Goal: Task Accomplishment & Management: Complete application form

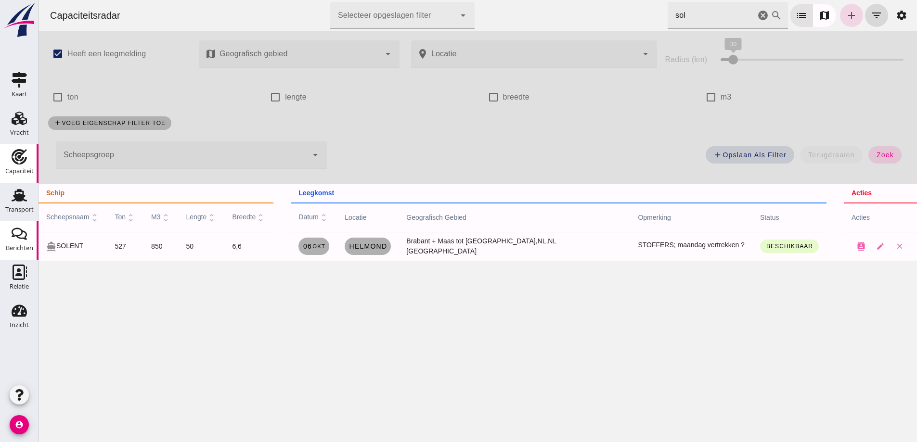
click at [9, 237] on div "Berichten" at bounding box center [19, 233] width 23 height 15
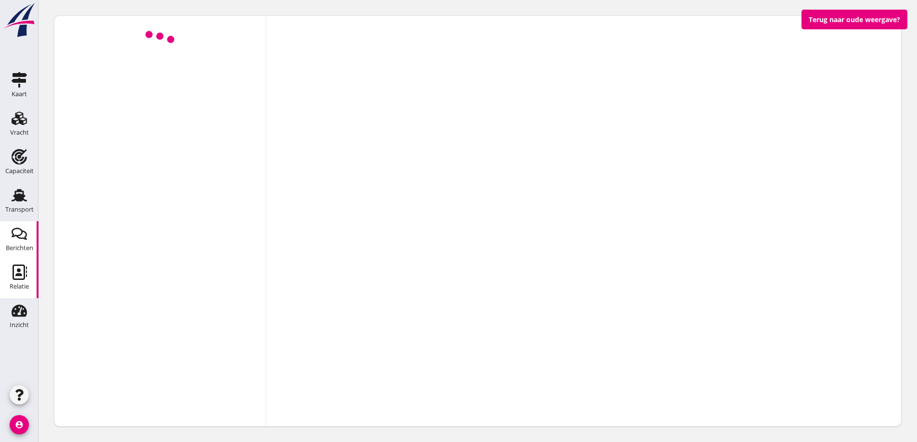
click at [25, 290] on div "Relatie" at bounding box center [19, 286] width 19 height 13
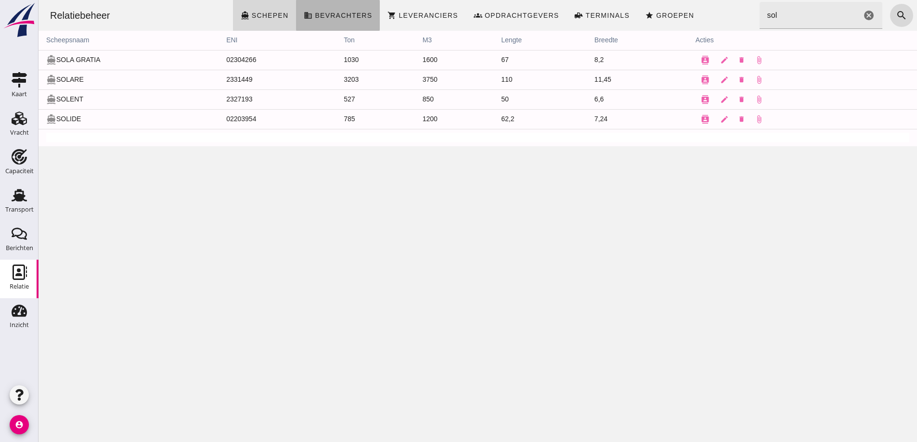
click at [306, 17] on icon "business" at bounding box center [308, 15] width 9 height 9
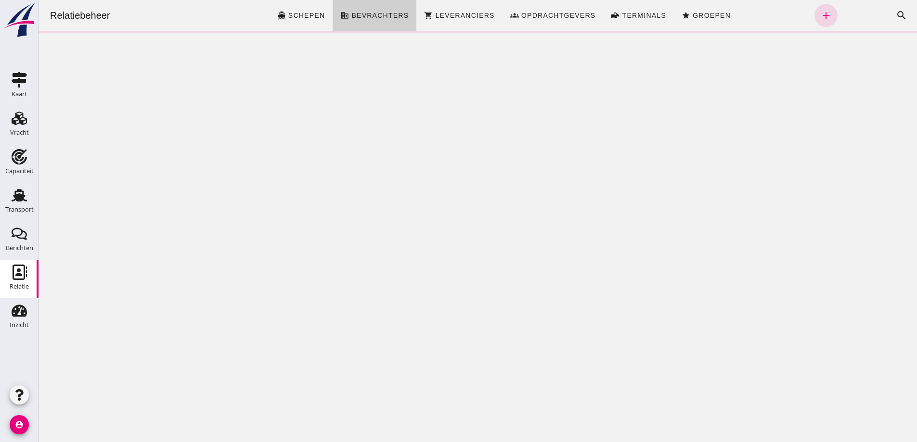
click at [306, 17] on span "Schepen" at bounding box center [307, 16] width 38 height 8
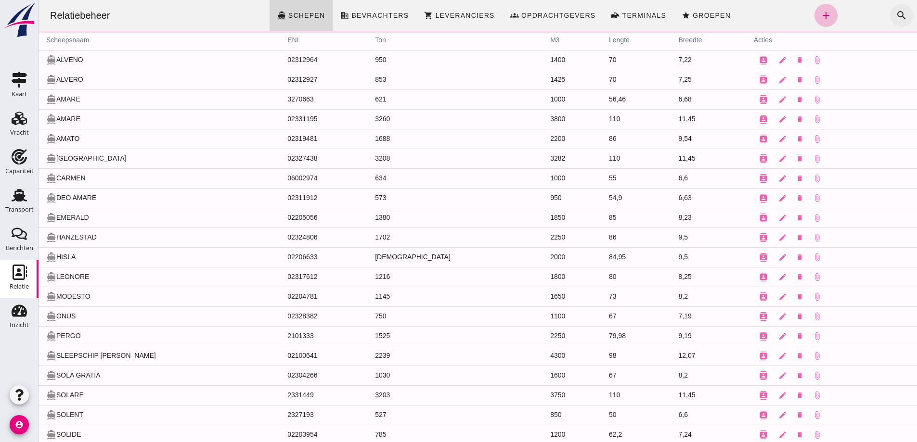
click at [900, 16] on icon "search" at bounding box center [902, 16] width 12 height 12
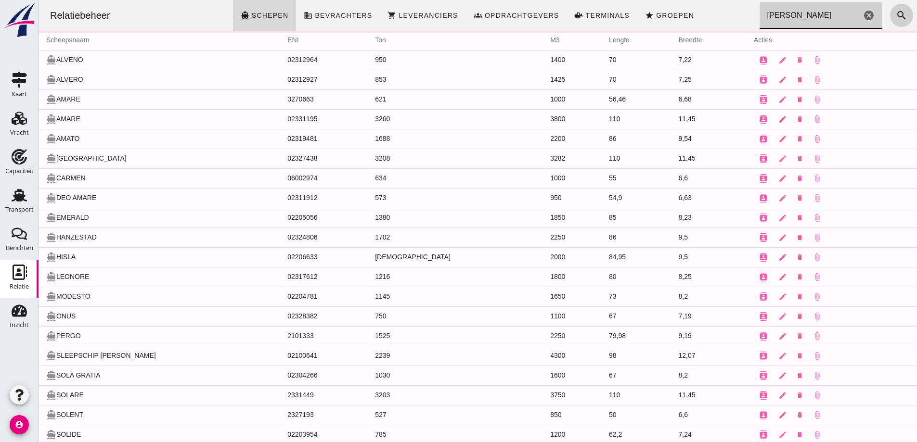
type input "[PERSON_NAME]"
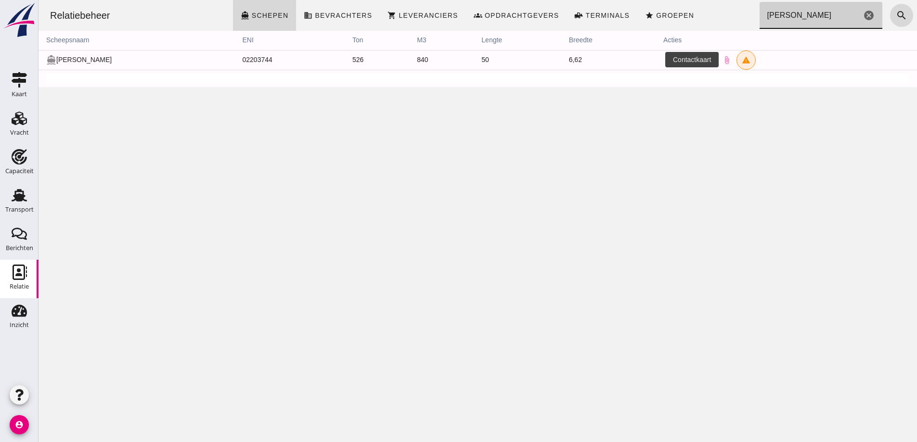
click at [668, 61] on icon "contacts" at bounding box center [672, 60] width 9 height 9
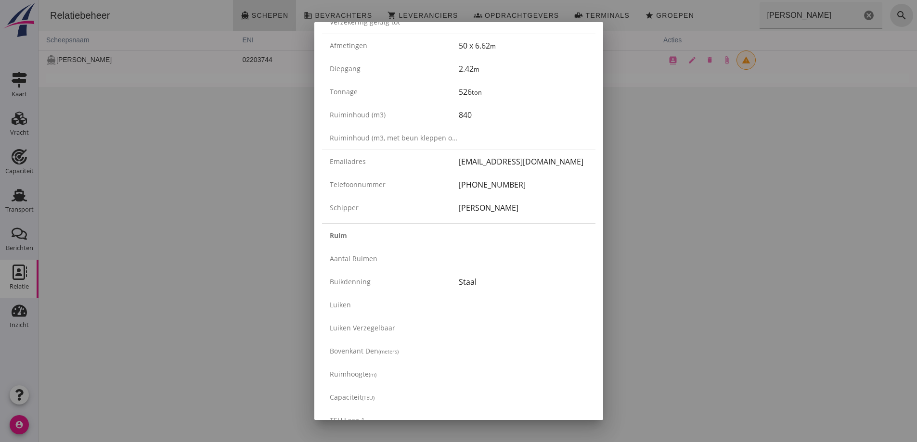
scroll to position [241, 0]
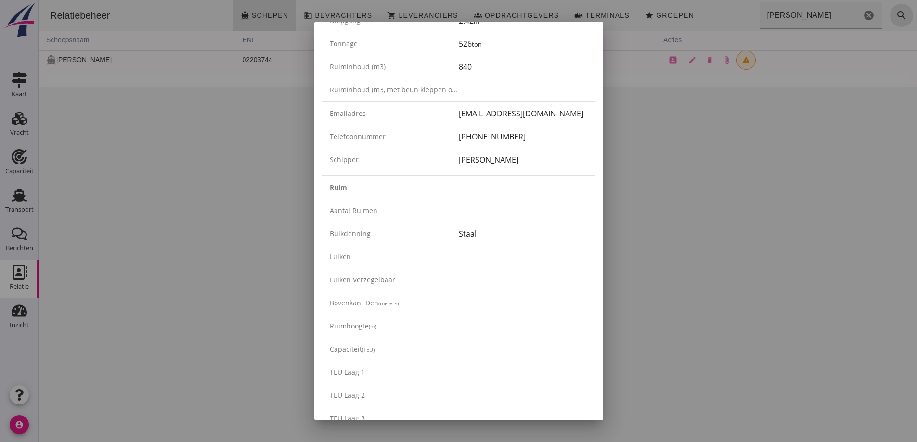
click at [713, 201] on div at bounding box center [458, 221] width 917 height 442
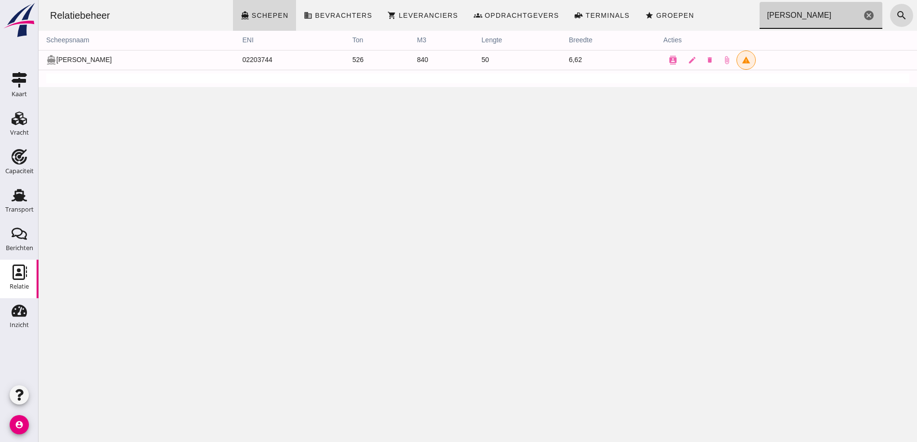
drag, startPoint x: 800, startPoint y: 12, endPoint x: 706, endPoint y: 5, distance: 94.6
click at [706, 5] on div "Relatiebeheer directions_boat Schepen business Bevrachters shopping_cart Levera…" at bounding box center [477, 15] width 871 height 31
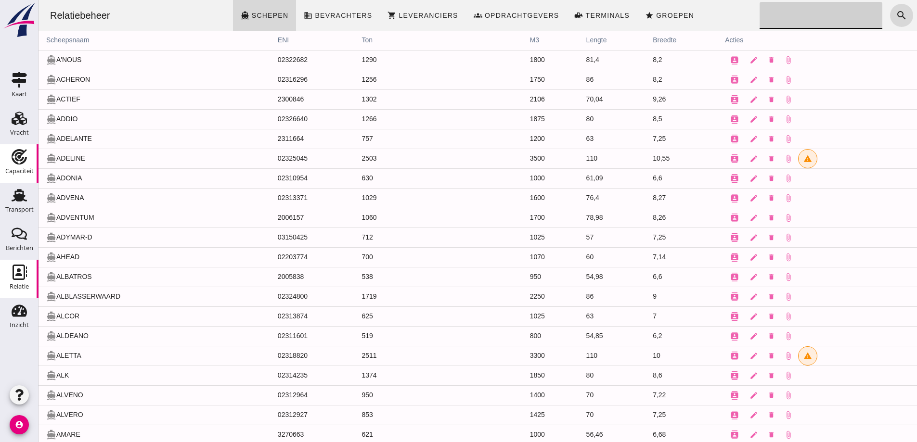
drag, startPoint x: 26, startPoint y: 165, endPoint x: 0, endPoint y: 160, distance: 25.4
click at [26, 165] on div "Capaciteit" at bounding box center [19, 171] width 28 height 13
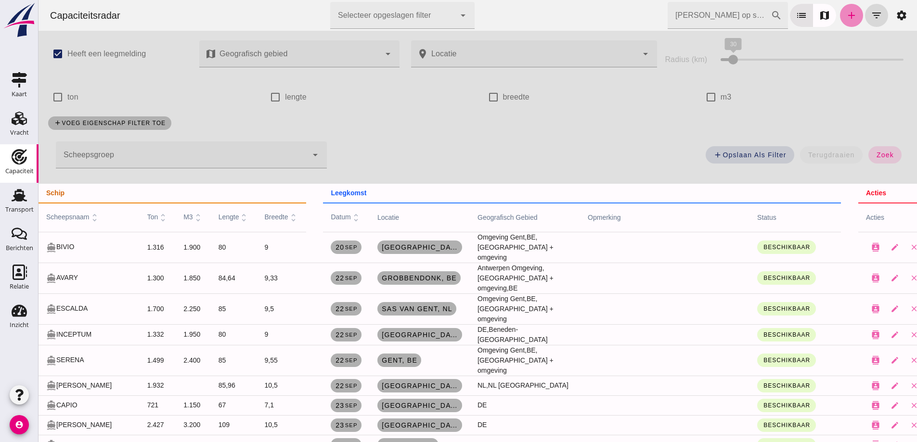
drag, startPoint x: 787, startPoint y: 0, endPoint x: 847, endPoint y: 18, distance: 63.2
click at [847, 18] on icon "add" at bounding box center [852, 16] width 12 height 12
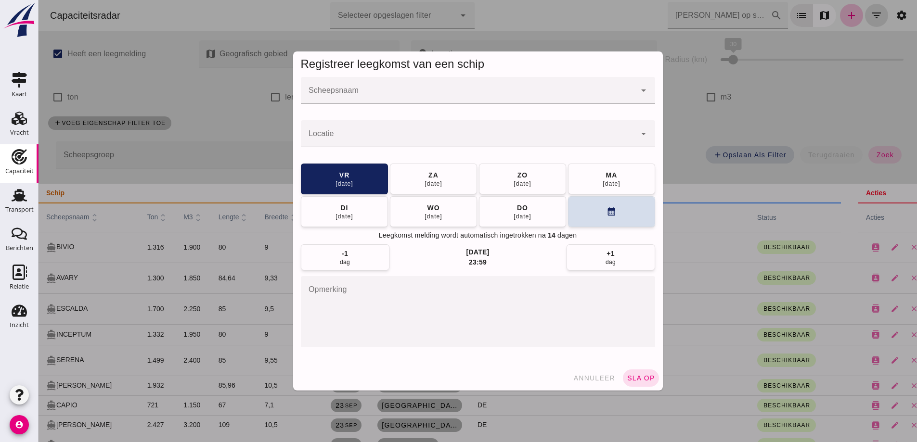
click at [377, 93] on input "Scheepsnaam" at bounding box center [468, 96] width 335 height 12
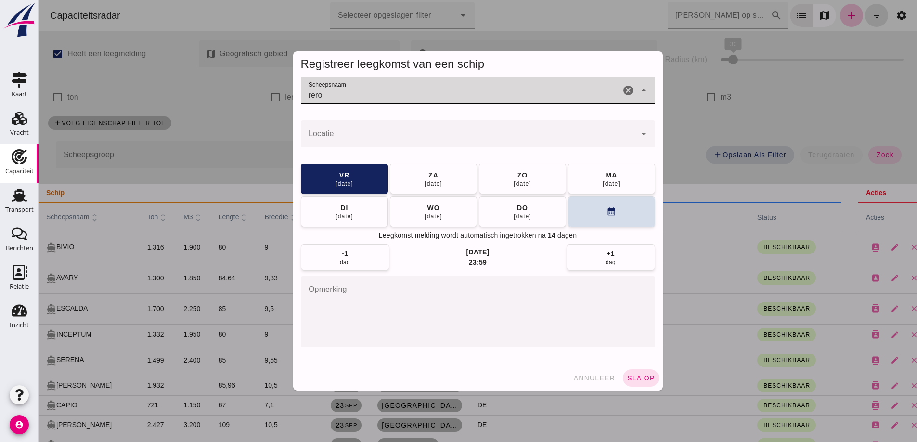
type input "rero"
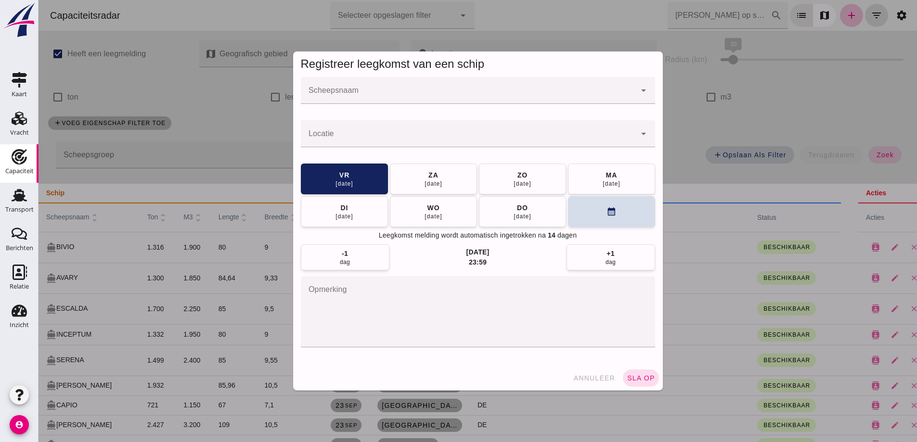
click at [406, 94] on input "Scheepsnaam" at bounding box center [468, 96] width 335 height 12
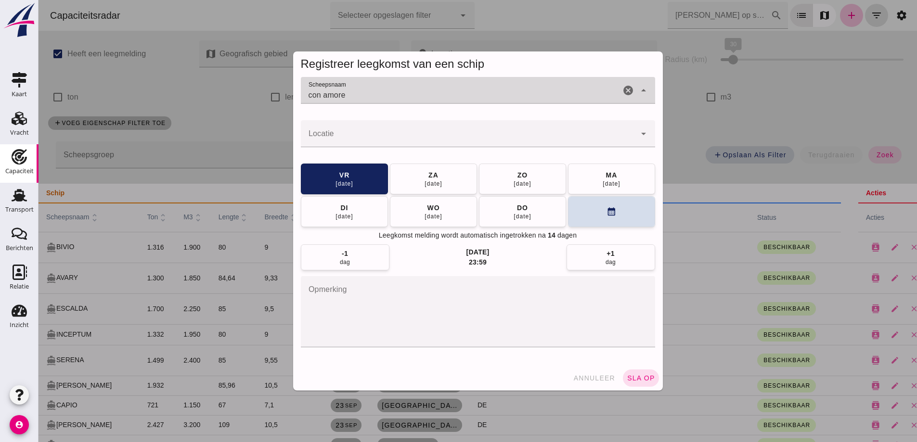
click at [357, 95] on input "con amore" at bounding box center [461, 96] width 320 height 12
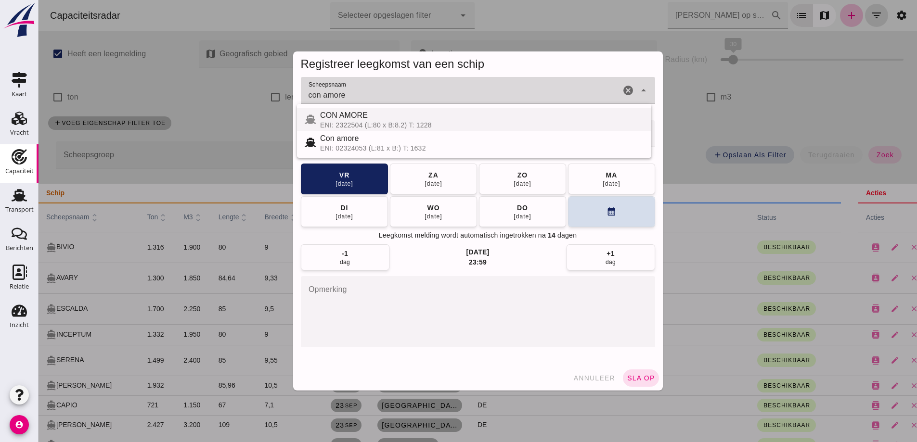
click at [376, 119] on div "CON AMORE" at bounding box center [481, 116] width 323 height 12
click at [420, 127] on div "ENI: 2322504 (L:80 x B:8.2) T: 1228" at bounding box center [481, 125] width 323 height 8
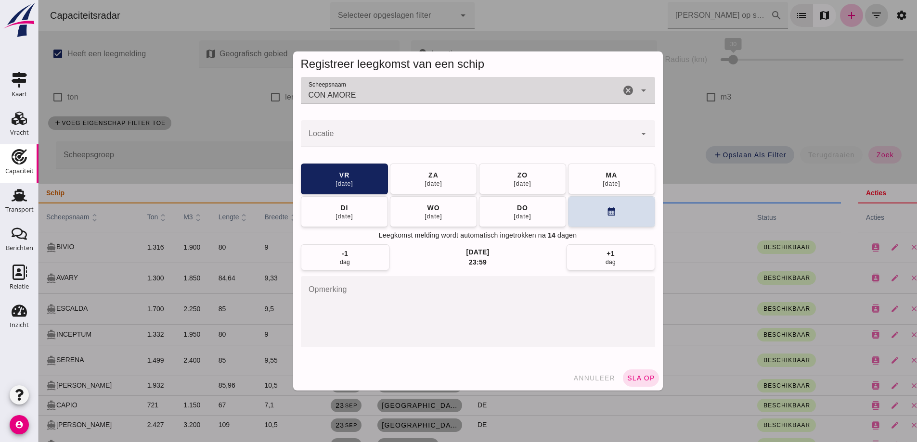
type input "CON AMORE"
click at [405, 132] on div at bounding box center [468, 133] width 335 height 27
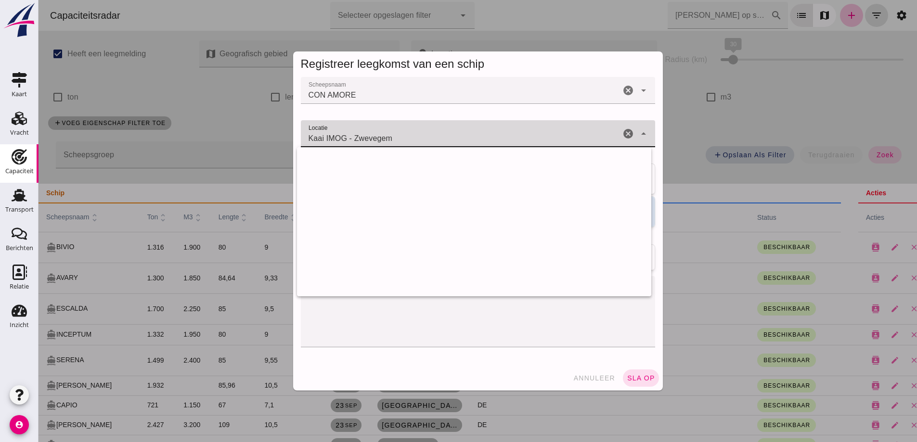
scroll to position [4504, 0]
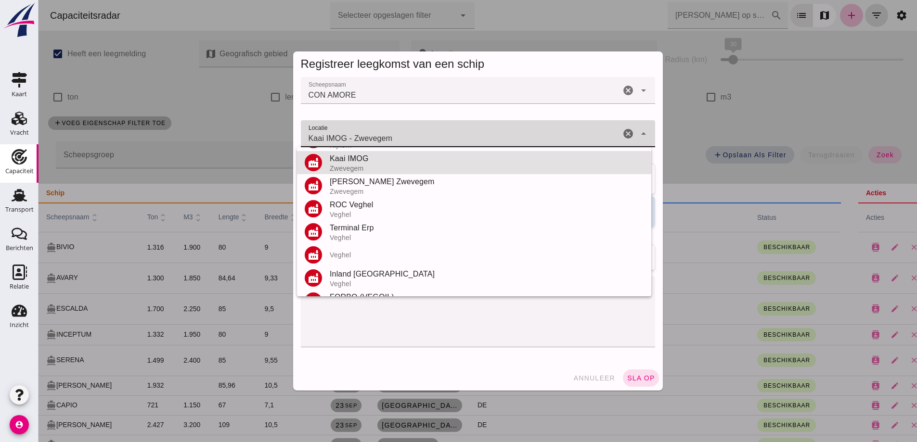
drag, startPoint x: 393, startPoint y: 137, endPoint x: 262, endPoint y: 127, distance: 130.8
click at [263, 128] on div "Registreer leegkomst van een schip Scheepsnaam Scheepsnaam CON AMORE CON AMORE …" at bounding box center [477, 221] width 878 height 442
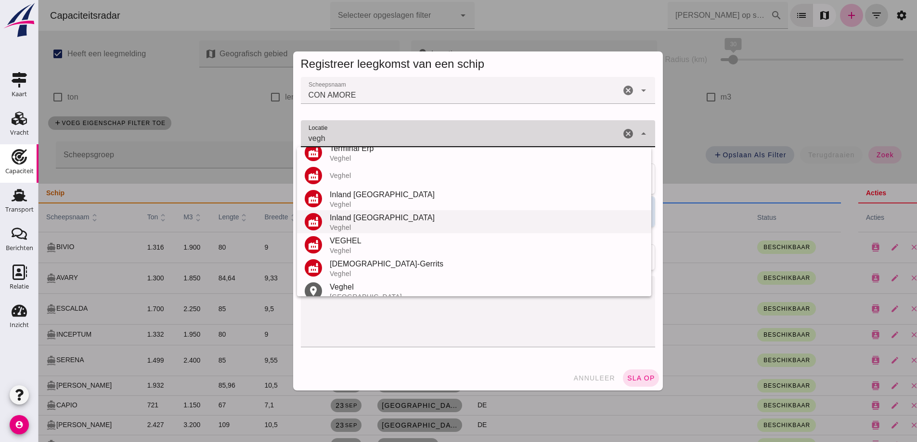
scroll to position [90, 0]
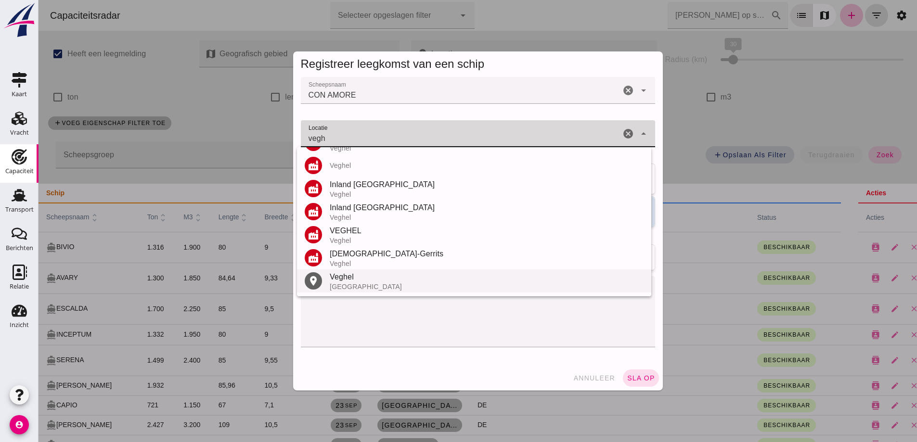
click at [339, 277] on div "Veghel" at bounding box center [487, 277] width 314 height 12
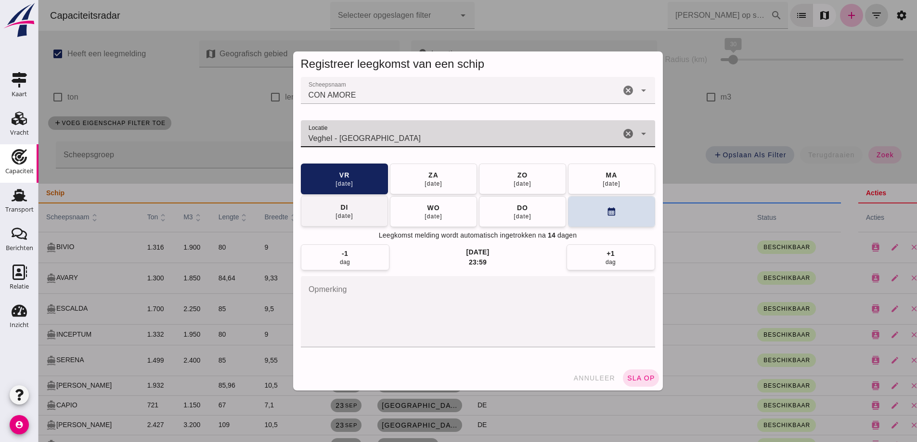
type input "Veghel - Noord-Brabant"
click at [368, 211] on button "di 07 okt" at bounding box center [344, 211] width 87 height 31
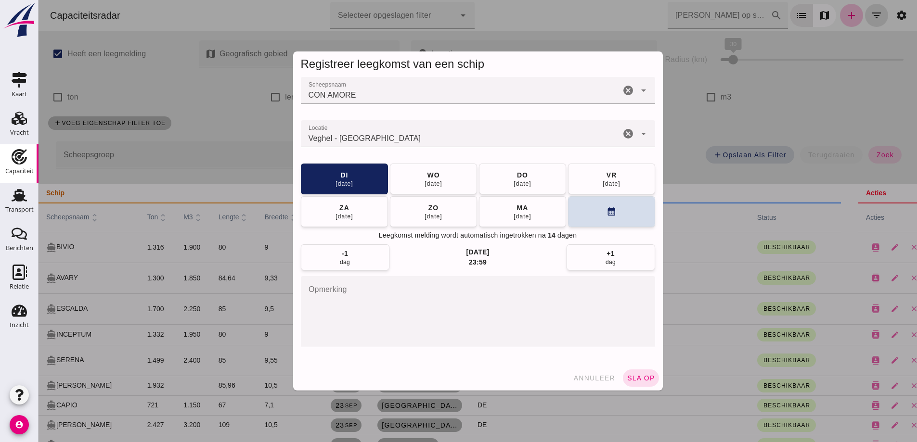
click at [642, 383] on button "sla op" at bounding box center [641, 378] width 36 height 17
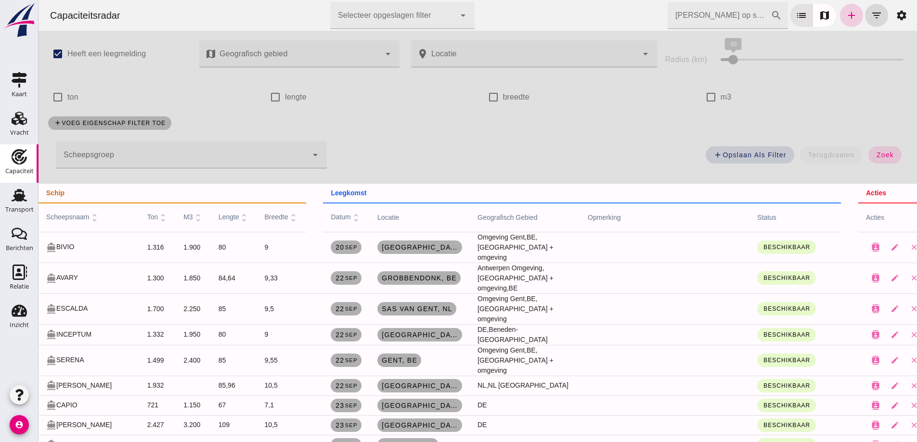
click at [846, 18] on icon "add" at bounding box center [852, 16] width 12 height 12
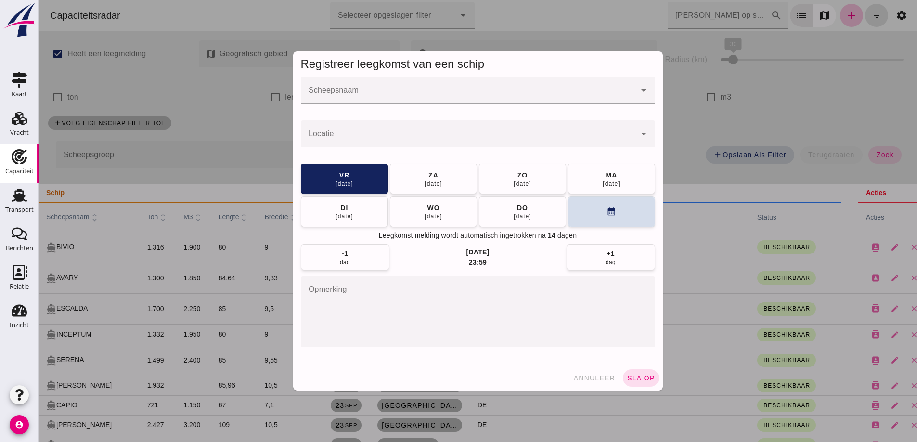
click at [380, 96] on input "Scheepsnaam" at bounding box center [468, 96] width 335 height 12
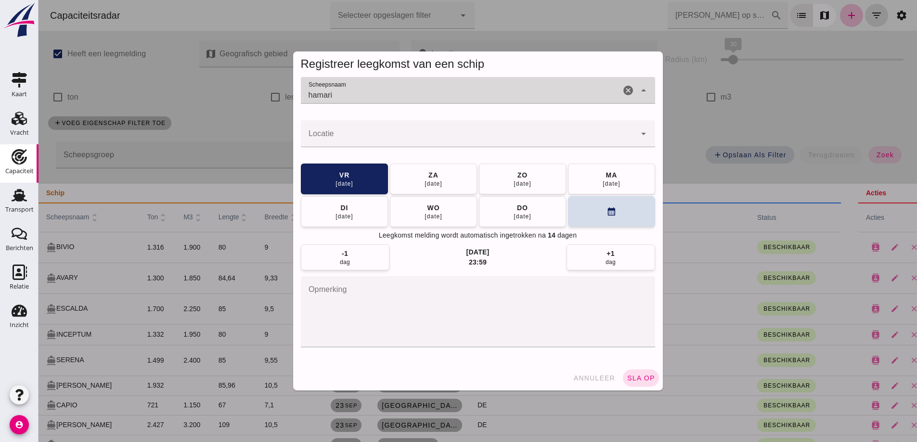
click at [354, 83] on div "hamari" at bounding box center [461, 90] width 320 height 27
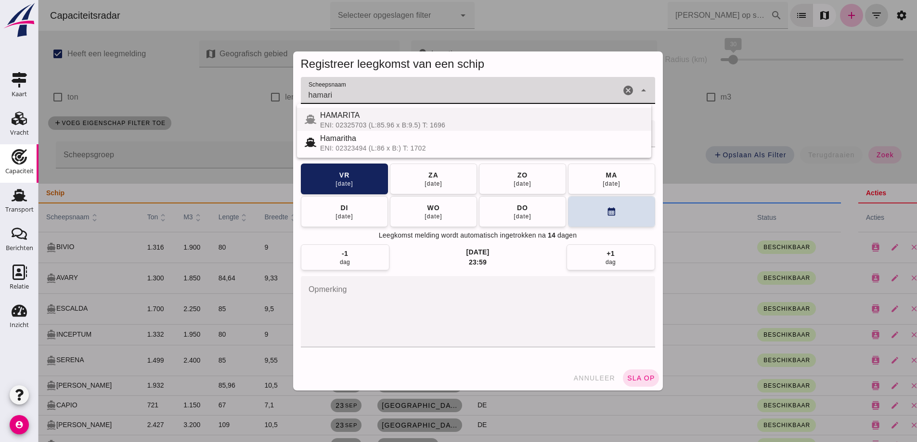
click at [364, 118] on div "HAMARITA" at bounding box center [481, 116] width 323 height 12
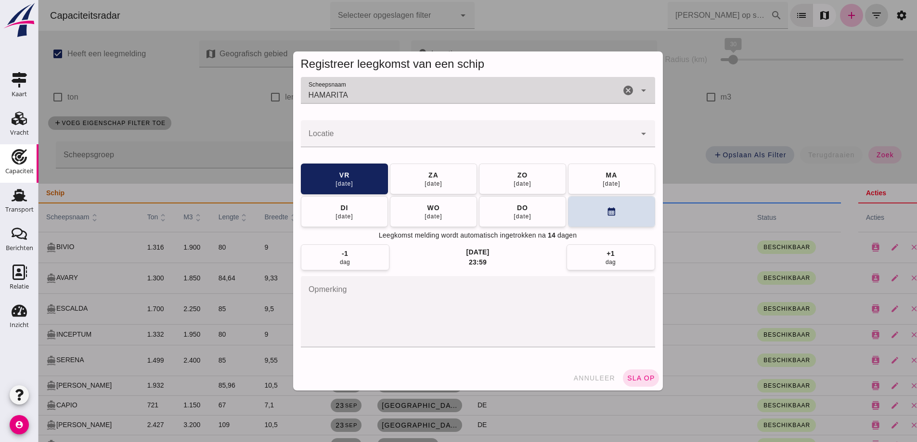
type input "HAMARITA"
click at [366, 133] on input "Locatie" at bounding box center [468, 139] width 335 height 12
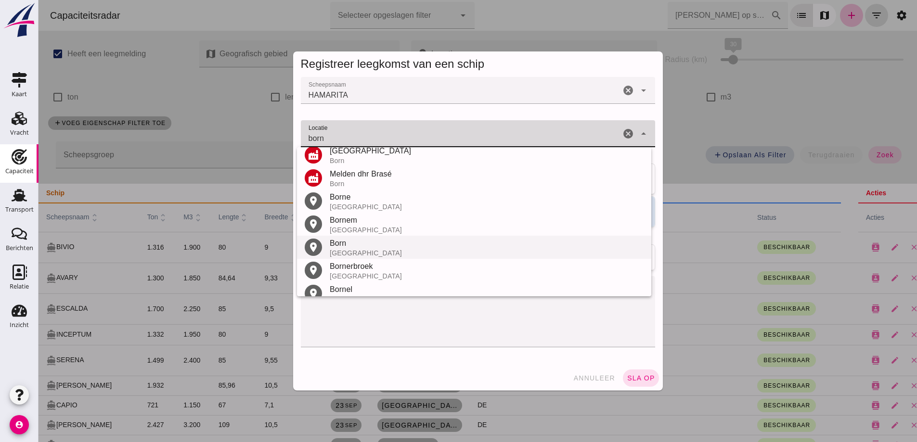
scroll to position [205, 0]
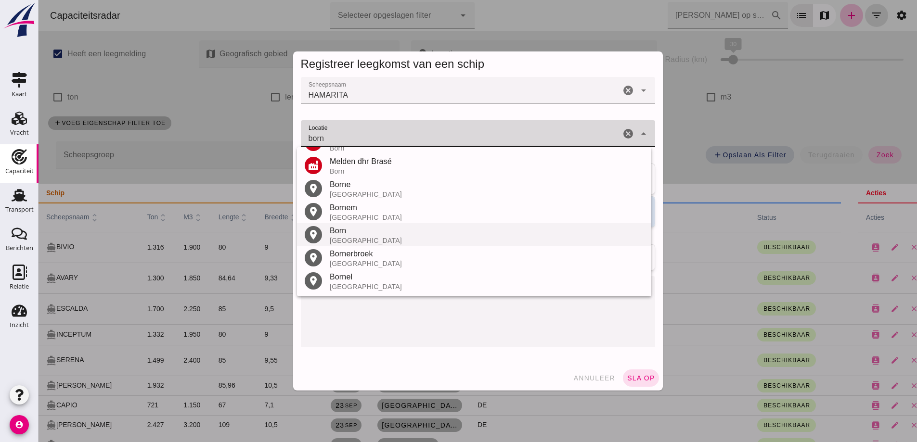
click at [356, 238] on div "Nederland" at bounding box center [487, 241] width 314 height 8
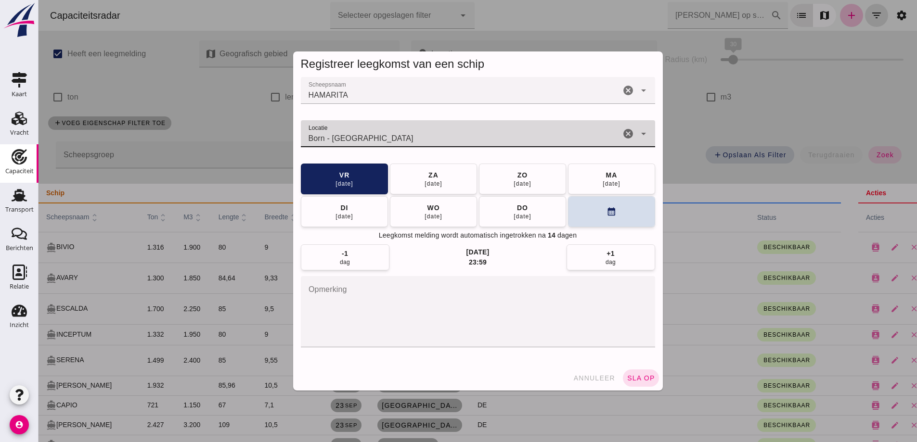
type input "Born - Limburg"
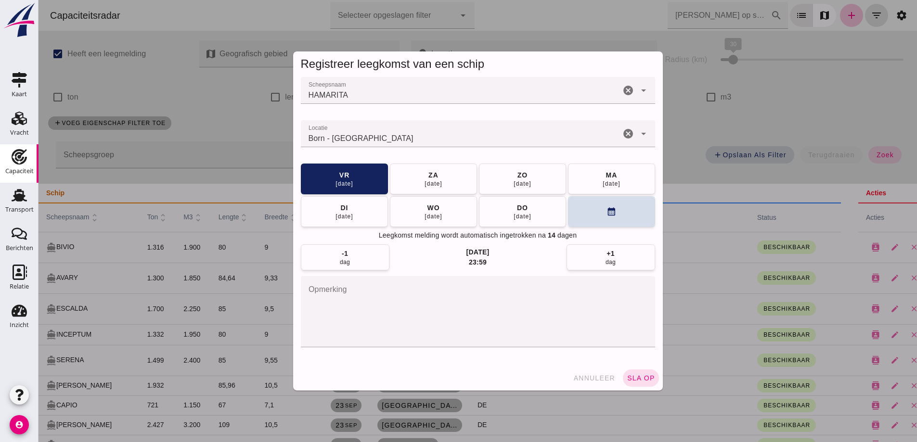
click at [640, 234] on div "Leegkomst melding wordt automatisch ingetrokken na 14 dagen" at bounding box center [478, 236] width 354 height 10
click at [630, 224] on button "calendar_month" at bounding box center [611, 211] width 87 height 31
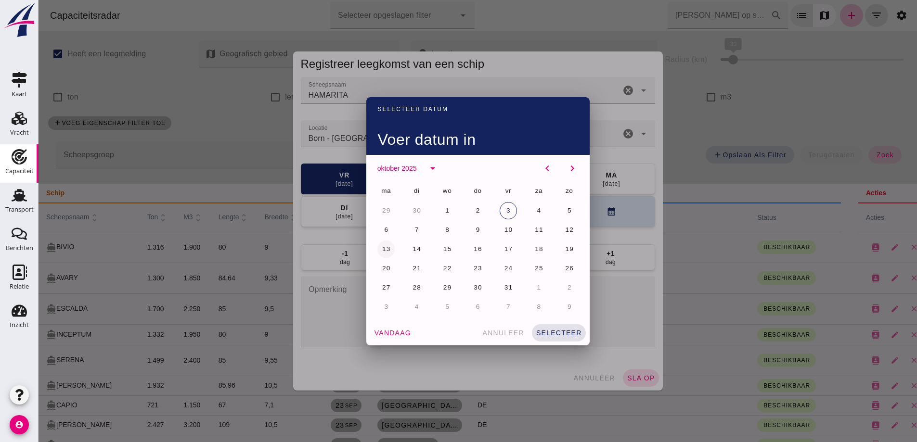
click at [382, 245] on span "13" at bounding box center [386, 248] width 9 height 7
click at [542, 328] on button "selecteer" at bounding box center [559, 332] width 54 height 17
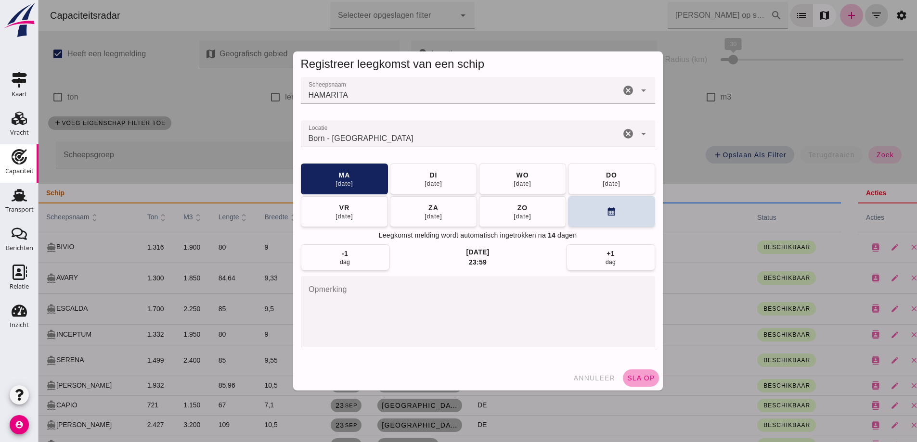
click at [643, 374] on span "sla op" at bounding box center [641, 378] width 28 height 8
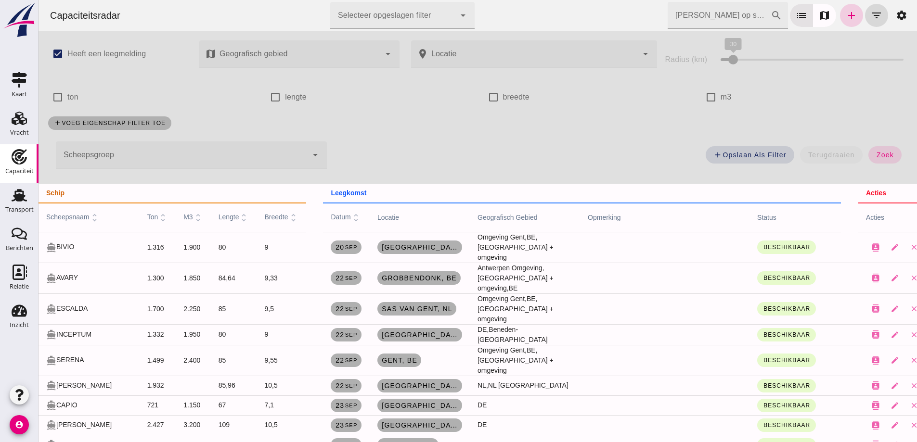
click at [848, 16] on icon "add" at bounding box center [852, 16] width 12 height 12
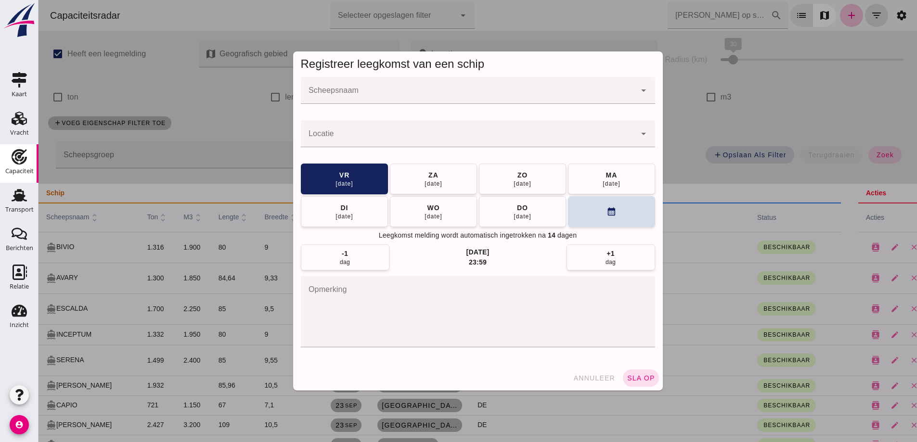
click at [432, 92] on input "Scheepsnaam" at bounding box center [468, 96] width 335 height 12
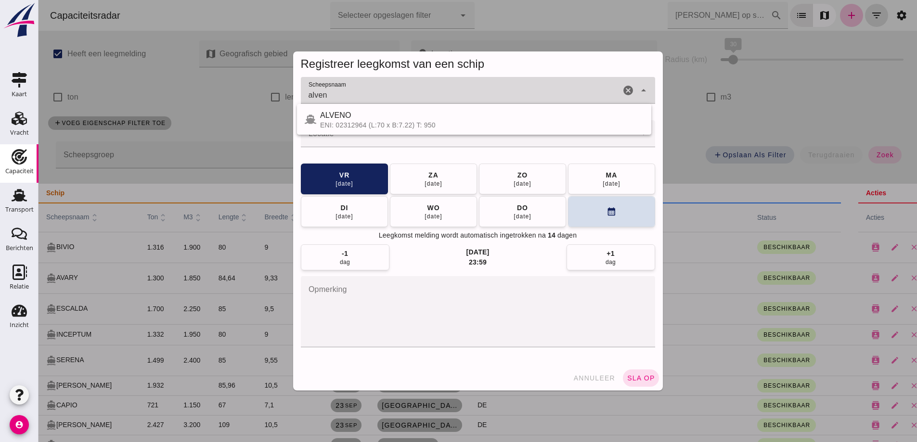
click at [431, 114] on div "ALVENO" at bounding box center [481, 116] width 323 height 12
click at [391, 120] on div "ALVENO ENI: 02312964 (L:70 x B:7.22) T: 950" at bounding box center [481, 119] width 323 height 19
type input "ALVENO"
click at [396, 136] on input "Locatie" at bounding box center [468, 139] width 335 height 12
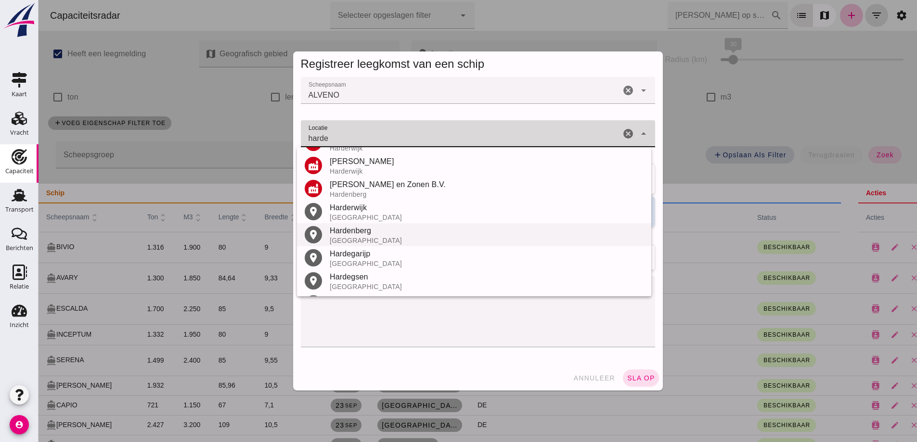
scroll to position [182, 0]
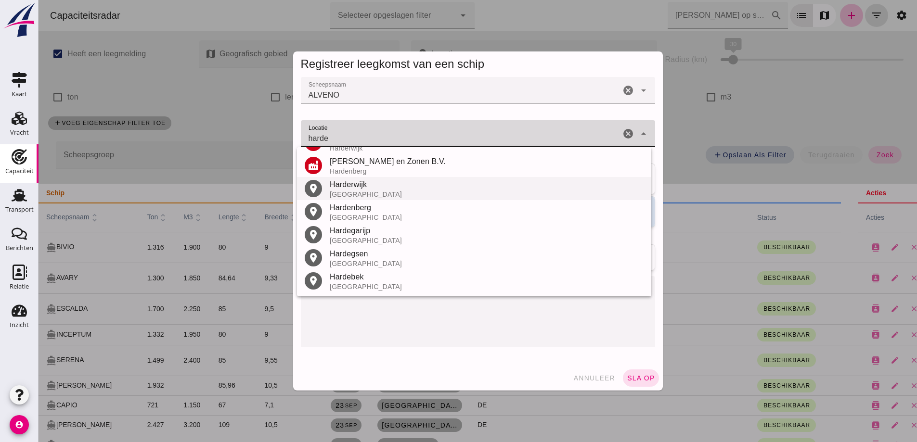
click at [364, 190] on div "Harderwijk Nederland" at bounding box center [487, 188] width 314 height 19
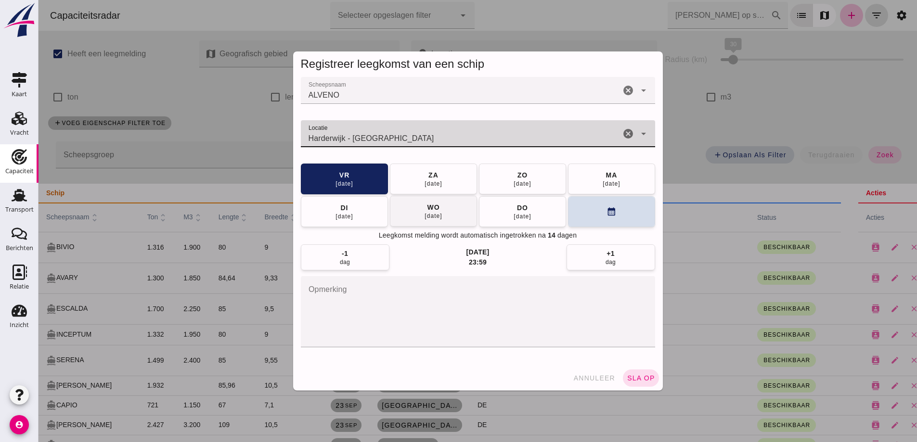
type input "Harderwijk - Gelderland"
click at [437, 211] on span "wo 08 okt" at bounding box center [433, 211] width 18 height 17
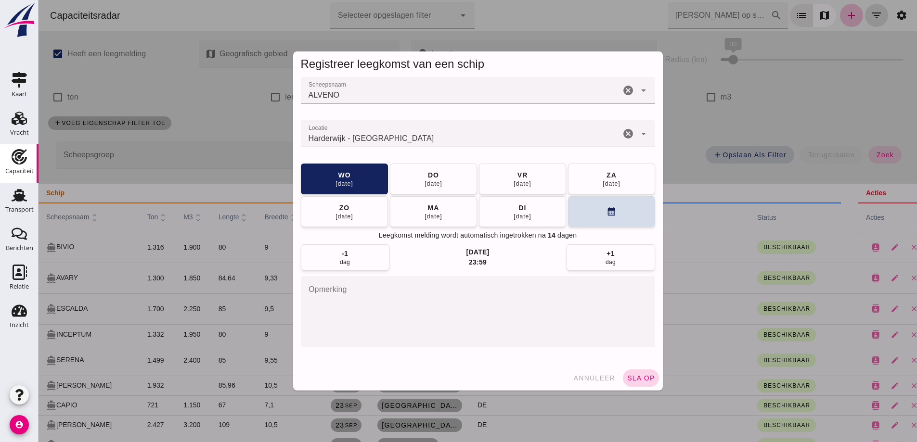
click at [638, 376] on span "sla op" at bounding box center [641, 378] width 28 height 8
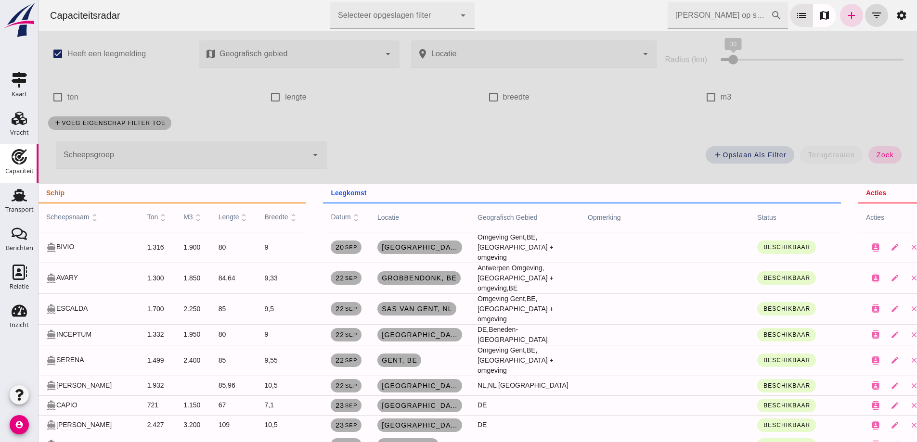
click at [846, 17] on icon "add" at bounding box center [852, 16] width 12 height 12
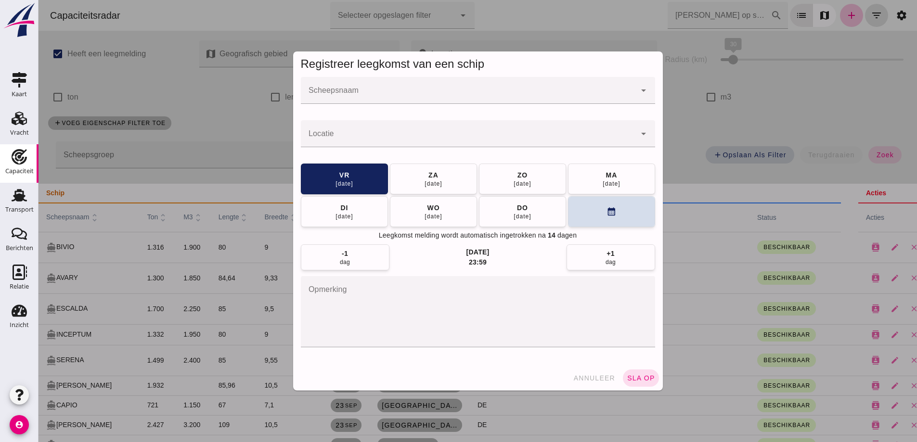
click at [334, 91] on input "Scheepsnaam" at bounding box center [468, 96] width 335 height 12
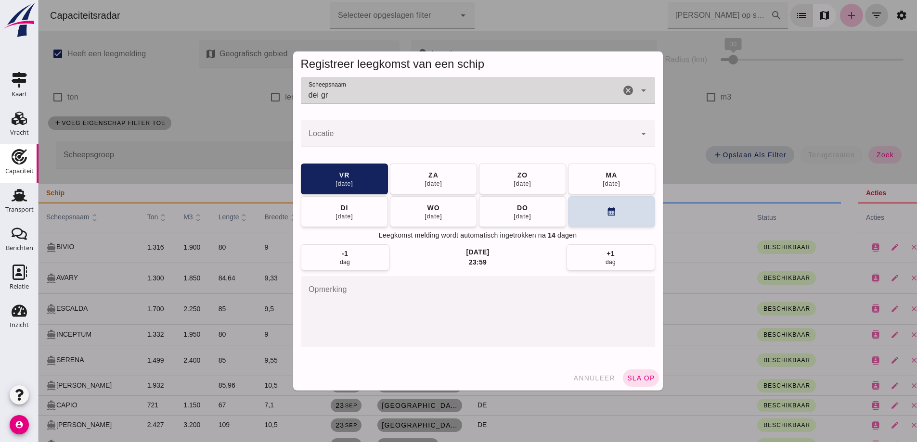
type input "dei gr"
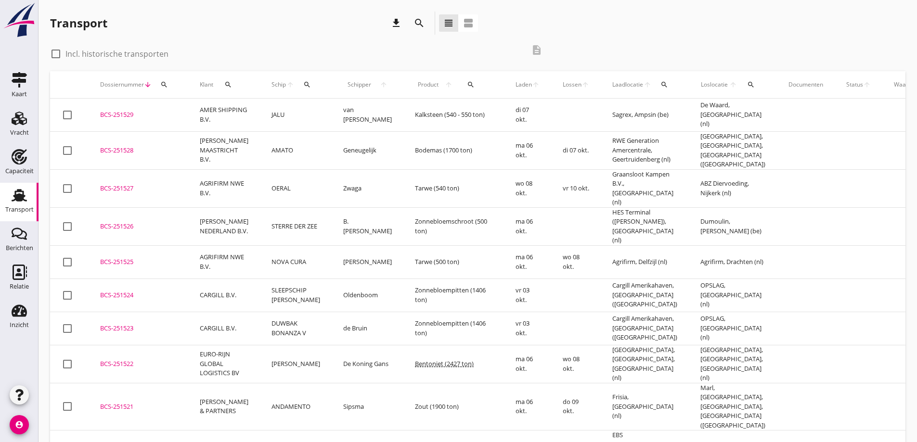
click at [289, 41] on div "check_box_outline_blank Incl. historische transporten description" at bounding box center [299, 52] width 499 height 29
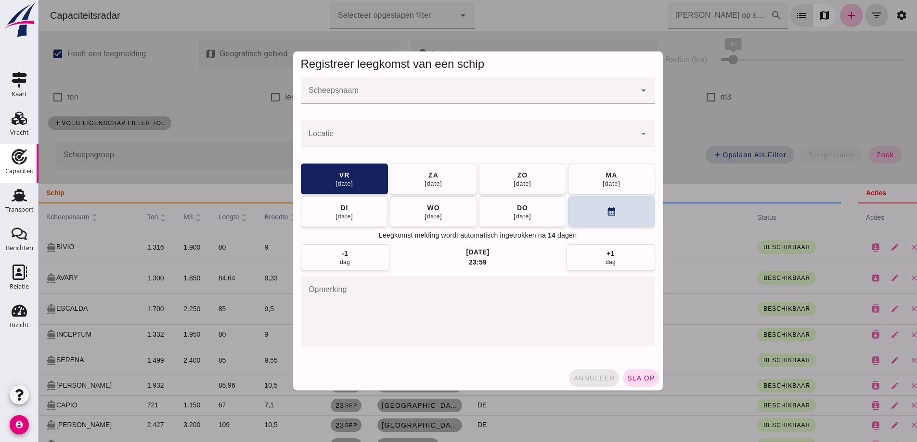
drag, startPoint x: 587, startPoint y: 376, endPoint x: 961, endPoint y: 114, distance: 456.8
click at [587, 375] on span "annuleer" at bounding box center [594, 378] width 42 height 8
click at [597, 378] on div at bounding box center [477, 221] width 878 height 442
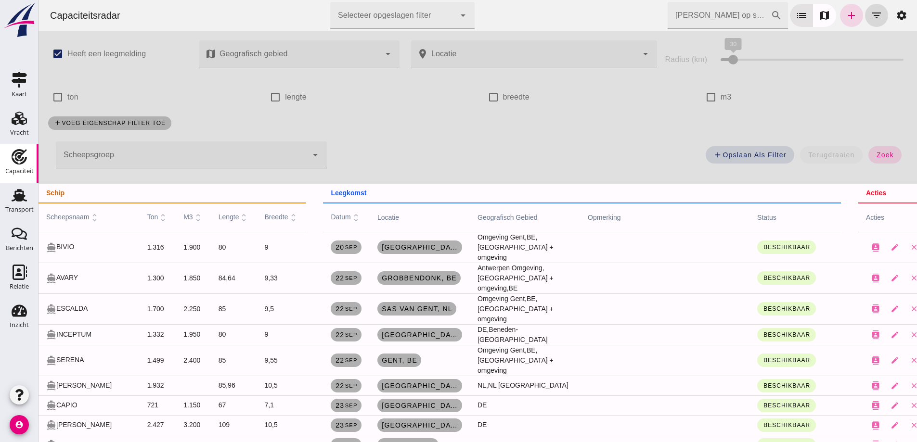
click at [594, 396] on td at bounding box center [664, 406] width 169 height 20
click at [690, 17] on input "[PERSON_NAME] op scheepsnaam" at bounding box center [718, 15] width 103 height 27
click at [150, 165] on div at bounding box center [182, 154] width 252 height 27
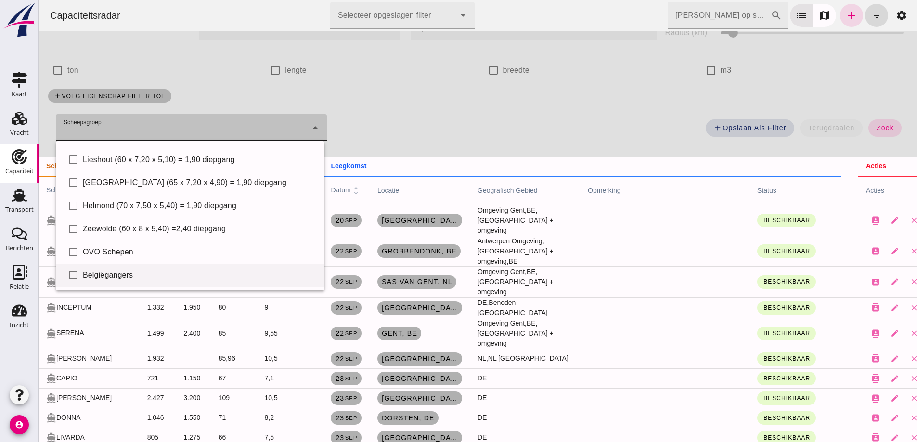
scroll to position [48, 0]
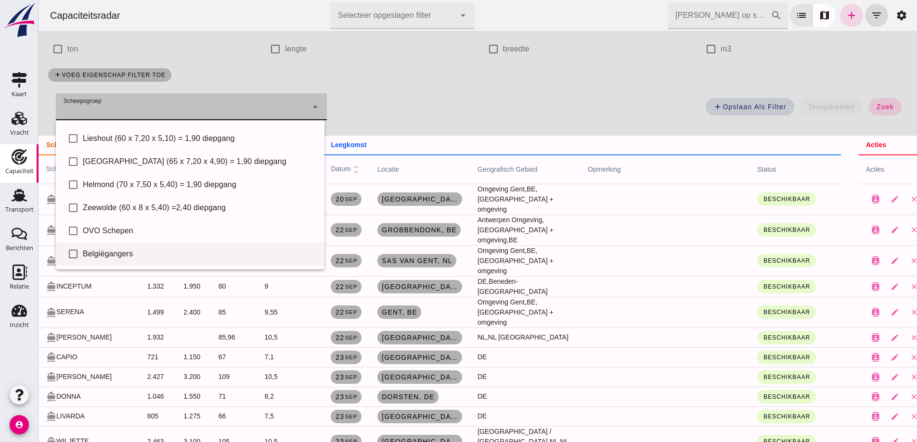
drag, startPoint x: 95, startPoint y: 244, endPoint x: 97, endPoint y: 249, distance: 5.2
click at [96, 247] on div "check_box_outline_blank Belgiëgangers" at bounding box center [190, 254] width 269 height 23
type input "Belgiëgangers"
checkbox input "true"
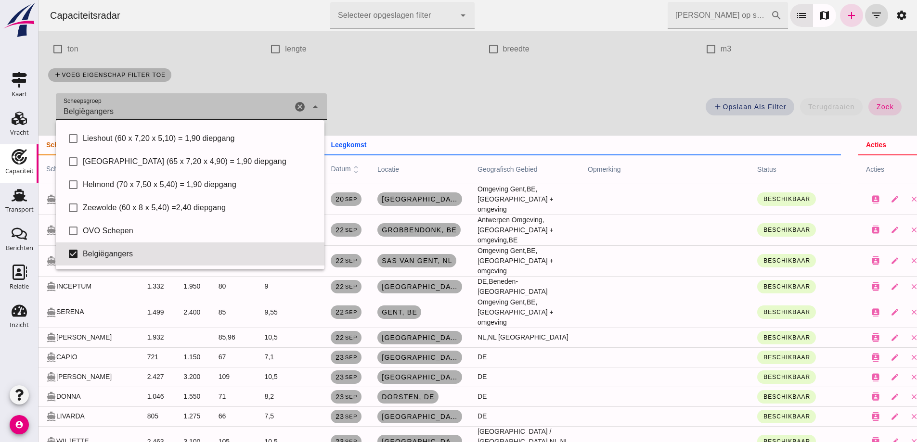
click at [476, 114] on div "add Opslaan als filter terugdraaien zoek" at bounding box center [623, 109] width 580 height 35
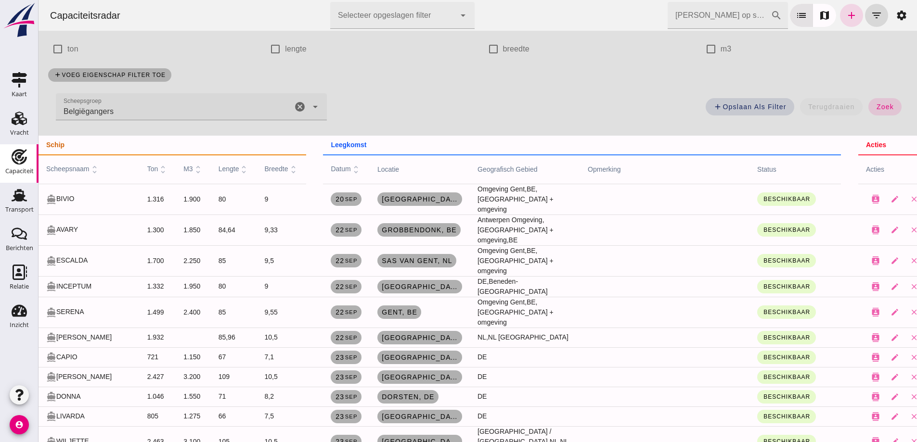
drag, startPoint x: 879, startPoint y: 103, endPoint x: 304, endPoint y: 221, distance: 587.7
click at [879, 103] on button "zoek" at bounding box center [884, 106] width 33 height 17
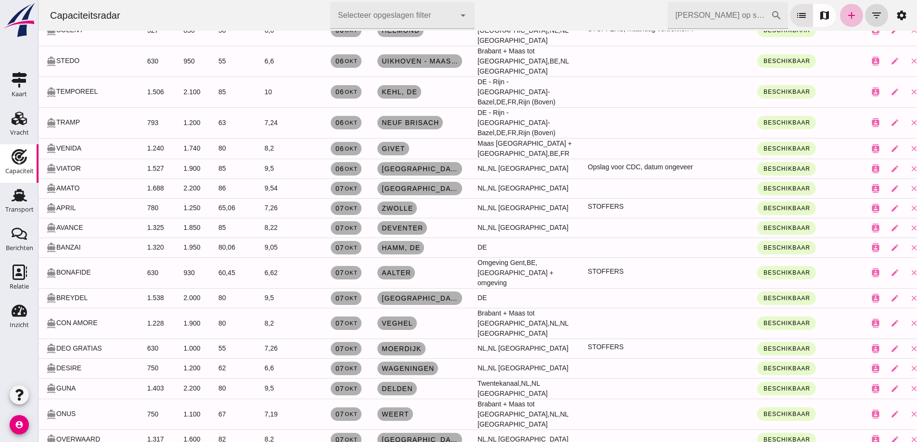
scroll to position [2166, 0]
